Goal: Task Accomplishment & Management: Complete application form

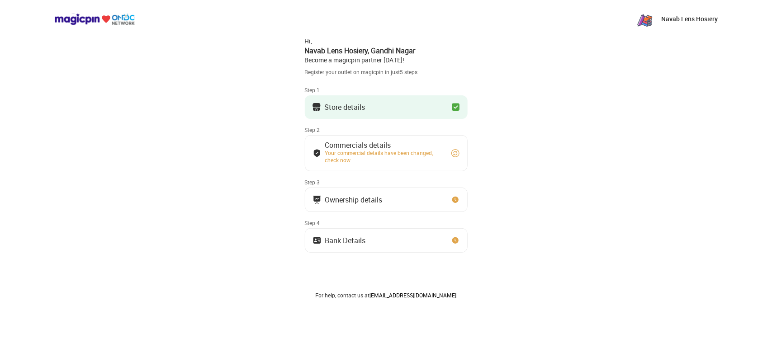
click at [393, 103] on button "Store details" at bounding box center [386, 107] width 163 height 24
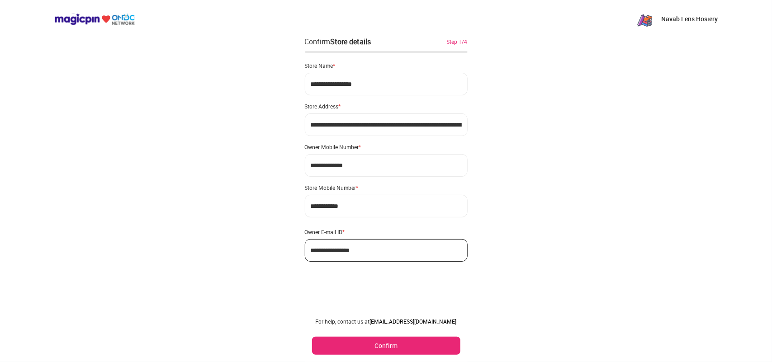
click at [384, 350] on button "Confirm" at bounding box center [386, 346] width 148 height 18
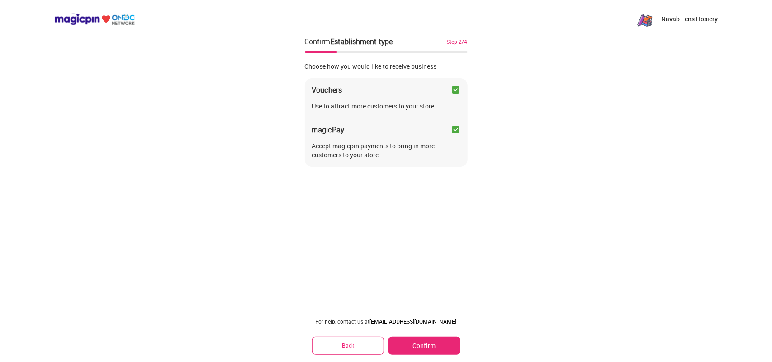
click at [423, 340] on button "Confirm" at bounding box center [423, 346] width 71 height 18
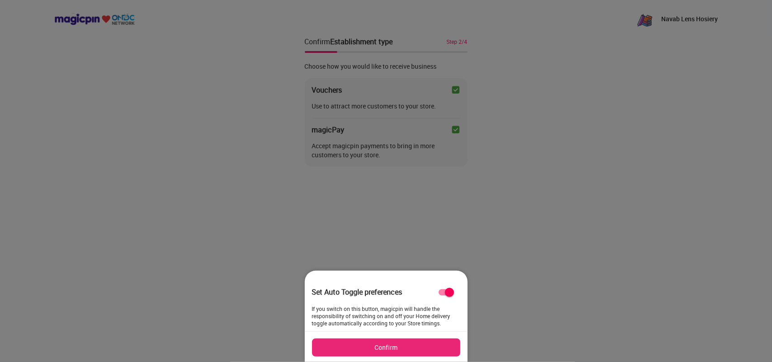
click at [420, 177] on div at bounding box center [386, 181] width 772 height 362
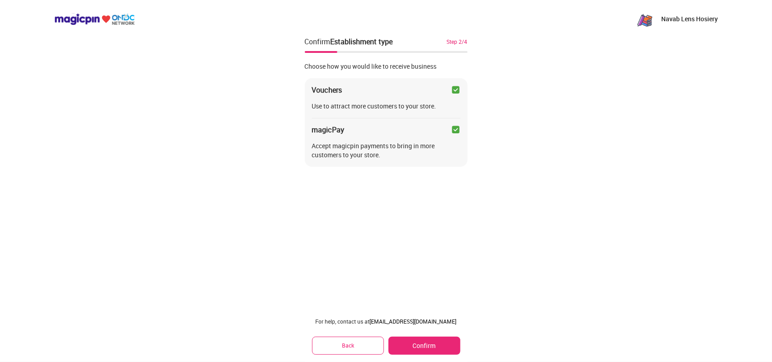
click at [415, 347] on button "Confirm" at bounding box center [423, 346] width 71 height 18
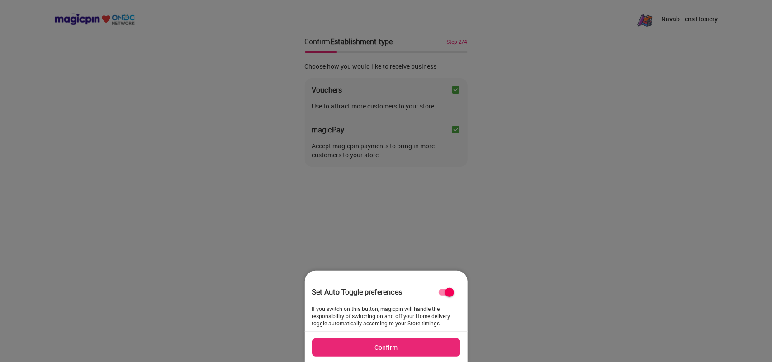
click at [415, 347] on button "Confirm" at bounding box center [386, 348] width 148 height 18
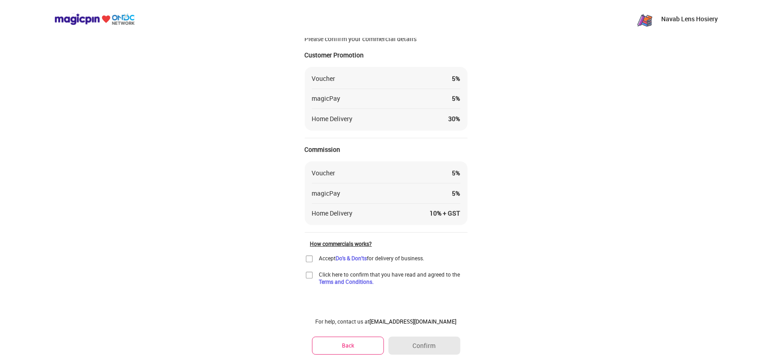
scroll to position [32, 0]
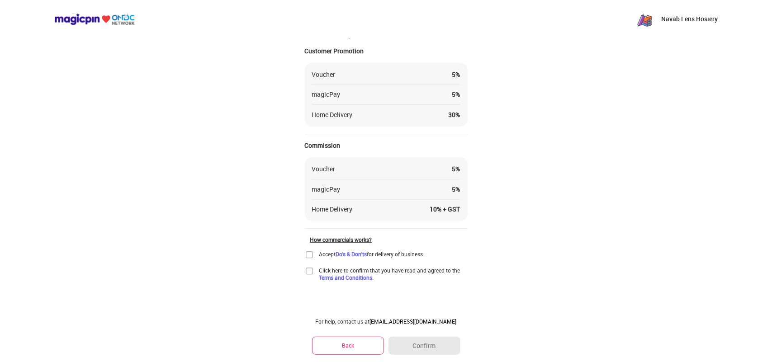
click at [308, 255] on img at bounding box center [309, 254] width 9 height 9
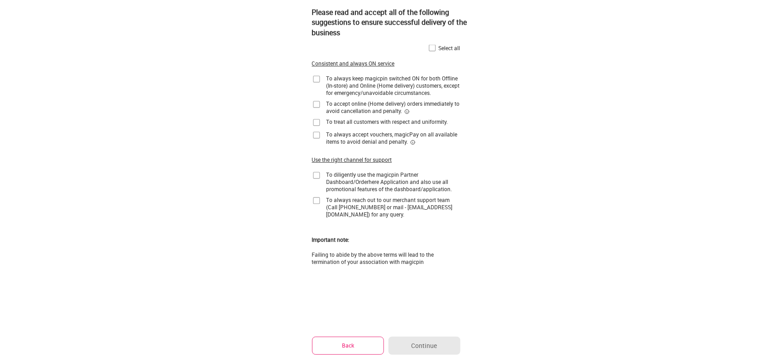
click at [433, 50] on img at bounding box center [432, 47] width 9 height 9
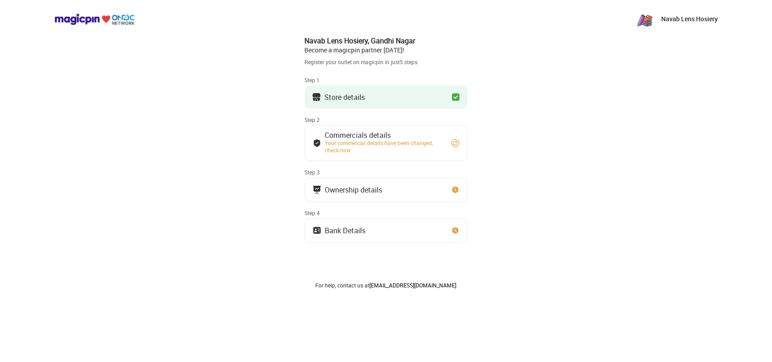
scroll to position [19, 0]
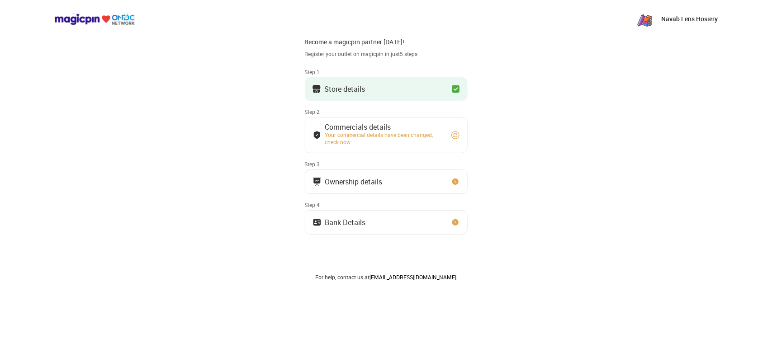
click at [397, 94] on button "Store details" at bounding box center [386, 89] width 163 height 24
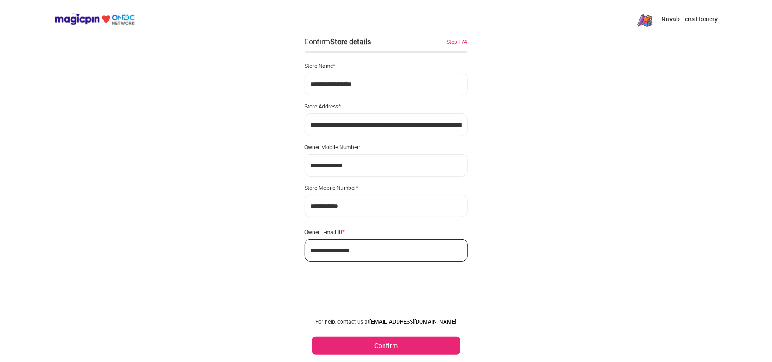
scroll to position [0, 0]
click at [399, 347] on button "Confirm" at bounding box center [386, 346] width 148 height 18
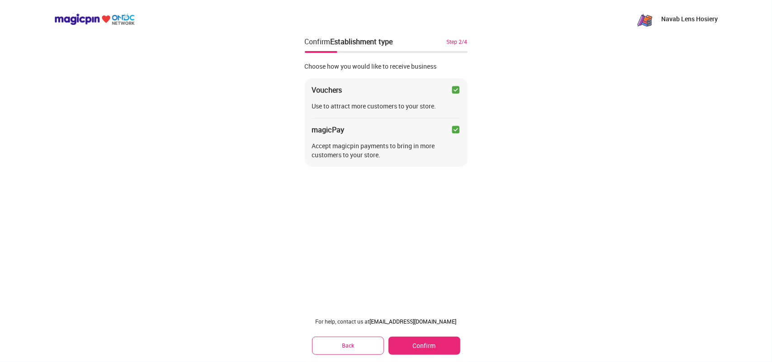
click at [406, 347] on button "Confirm" at bounding box center [423, 346] width 71 height 18
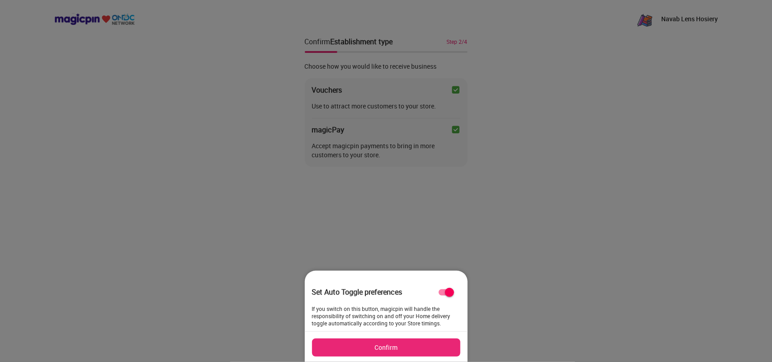
click at [406, 347] on button "Confirm" at bounding box center [386, 348] width 148 height 18
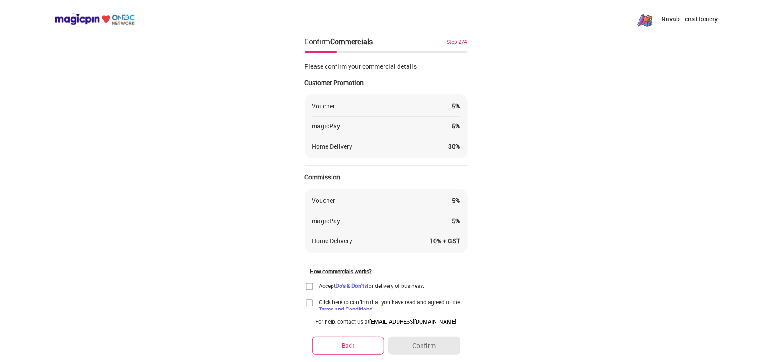
click at [311, 286] on img at bounding box center [309, 286] width 9 height 9
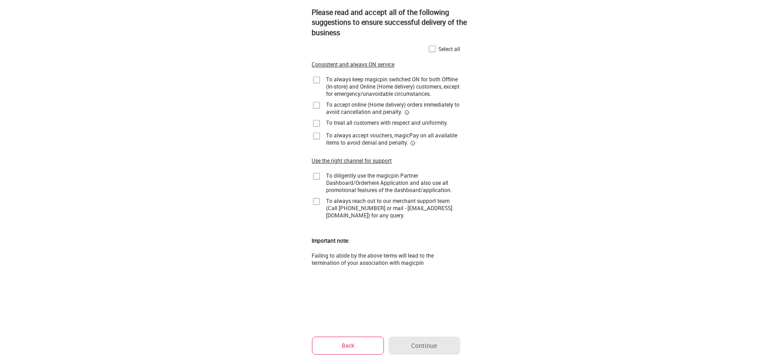
click at [432, 47] on img at bounding box center [432, 48] width 9 height 9
click at [416, 341] on button "Continue" at bounding box center [423, 346] width 71 height 18
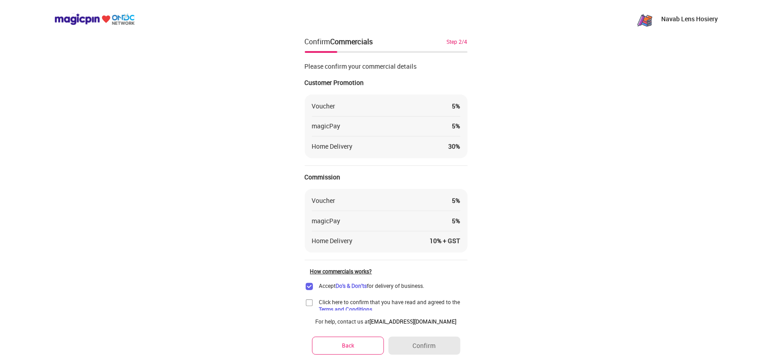
click at [308, 302] on img at bounding box center [309, 302] width 9 height 9
click at [398, 349] on button "Confirm" at bounding box center [423, 346] width 71 height 18
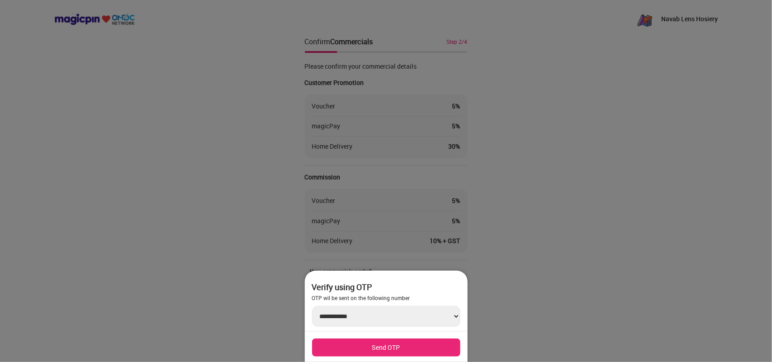
click at [484, 68] on div at bounding box center [386, 181] width 772 height 362
